Goal: Task Accomplishment & Management: Manage account settings

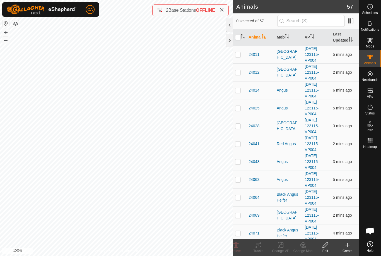
click at [231, 44] on div at bounding box center [229, 40] width 7 height 13
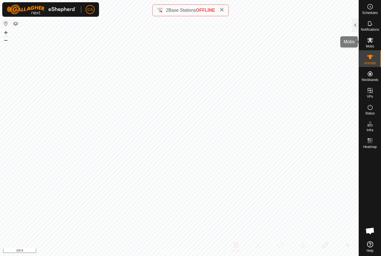
click at [374, 38] on es-mob-svg-icon at bounding box center [371, 40] width 10 height 9
click at [356, 26] on div at bounding box center [355, 24] width 7 height 13
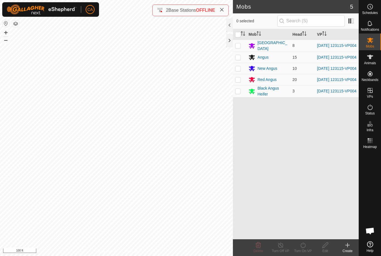
click at [240, 34] on input "checkbox" at bounding box center [238, 35] width 6 height 6
checkbox input "true"
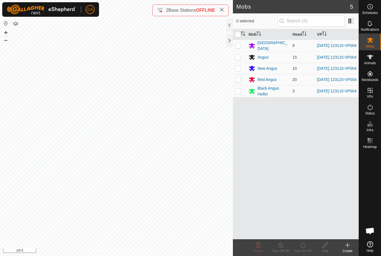
checkbox input "true"
click at [303, 247] on icon at bounding box center [303, 245] width 5 height 6
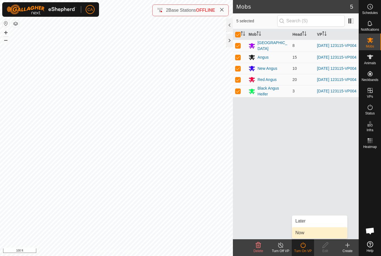
click at [308, 235] on link "Now" at bounding box center [319, 232] width 55 height 11
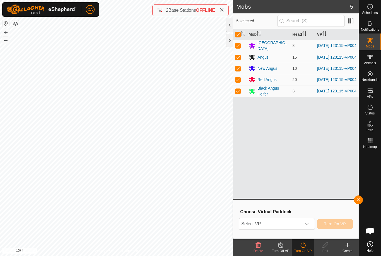
click at [291, 224] on span "Select VP" at bounding box center [270, 223] width 62 height 11
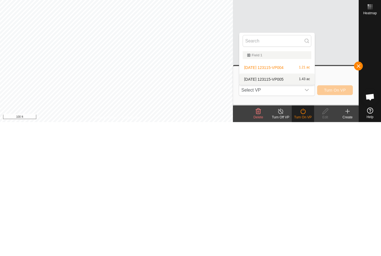
click at [293, 210] on div "2025-09-09 123115-VP005 1.43 ac" at bounding box center [277, 213] width 69 height 7
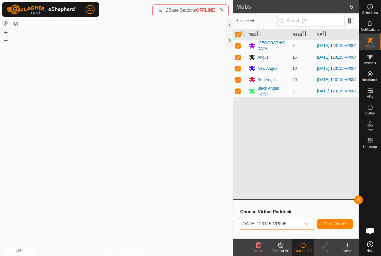
click at [338, 219] on button "Turn On VP" at bounding box center [336, 224] width 36 height 10
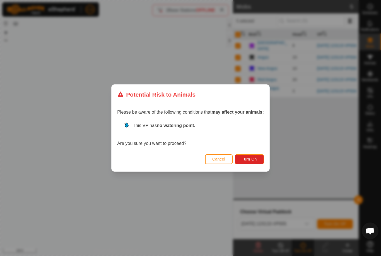
click at [255, 160] on span "Turn On" at bounding box center [249, 159] width 15 height 4
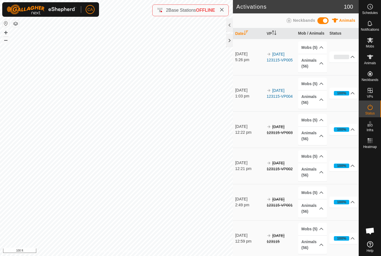
click at [224, 9] on icon at bounding box center [222, 10] width 4 height 4
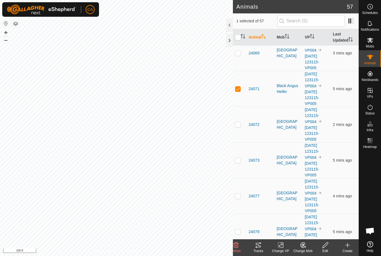
scroll to position [331, 0]
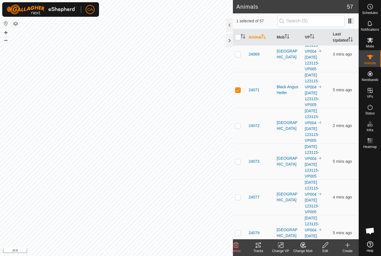
checkbox input "false"
checkbox input "true"
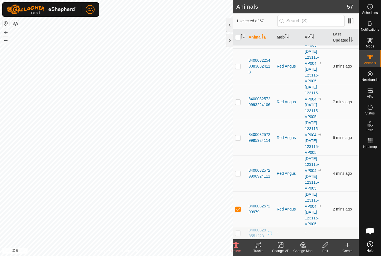
scroll to position [1820, 0]
click at [258, 208] on span "840003257299979" at bounding box center [261, 209] width 24 height 12
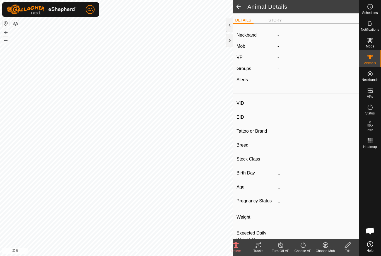
type input "840003257299979"
type input "840003288551226"
type input "24115"
type input "Red Angus"
type input "Cow"
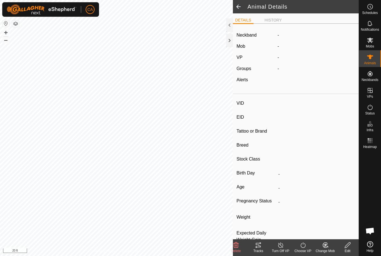
type input "04/2023"
type input "2 years 5 months"
type input "Pregnant"
type input "0 kg"
type input "-"
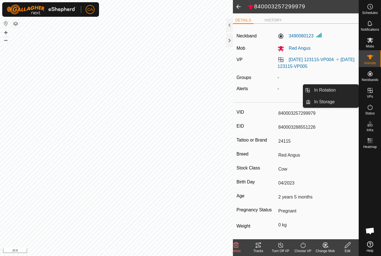
click at [342, 91] on link "In Rotation" at bounding box center [335, 90] width 48 height 11
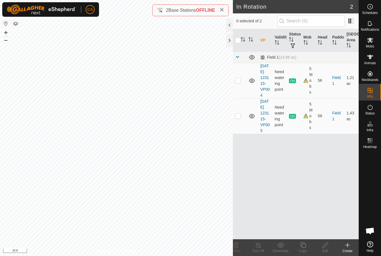
click at [232, 42] on div at bounding box center [229, 40] width 7 height 13
